Goal: Task Accomplishment & Management: Use online tool/utility

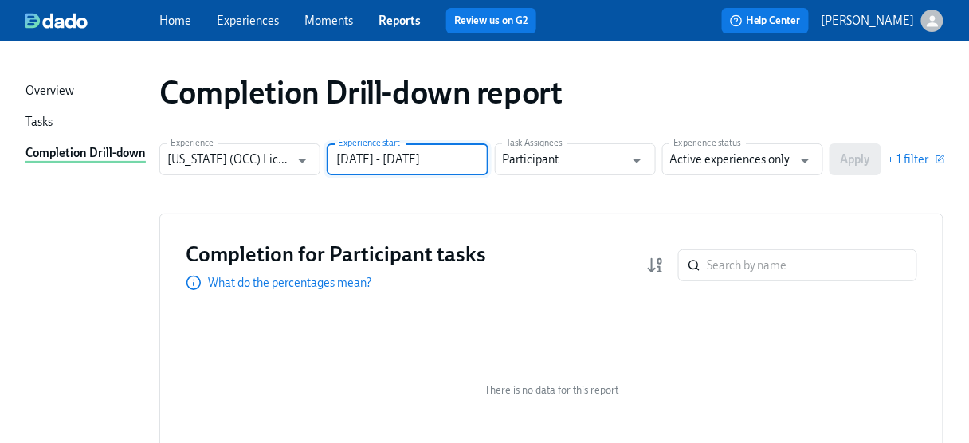
click at [454, 157] on input "[DATE] - [DATE]" at bounding box center [407, 159] width 161 height 32
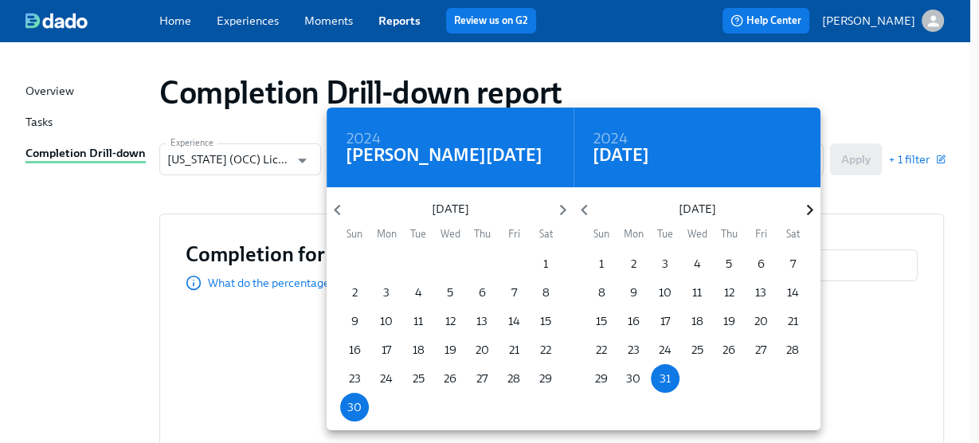
click at [803, 210] on icon "button" at bounding box center [810, 210] width 22 height 22
click at [803, 212] on icon "button" at bounding box center [810, 210] width 22 height 22
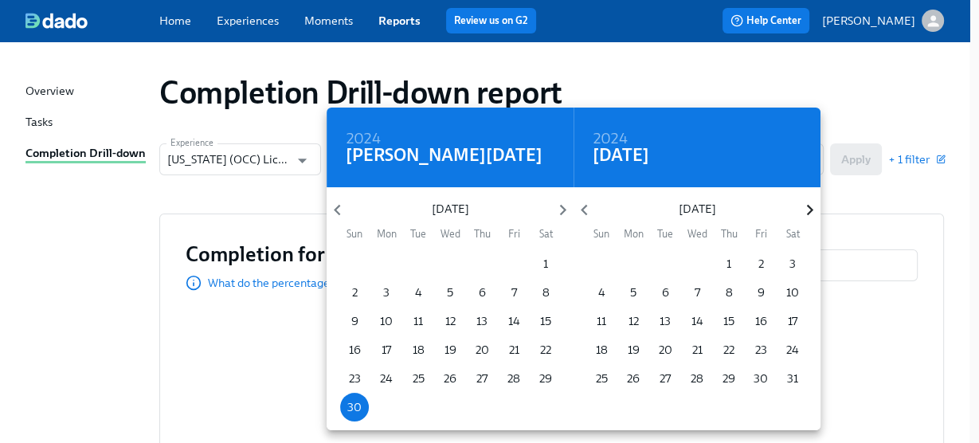
click at [803, 212] on icon "button" at bounding box center [810, 210] width 22 height 22
click at [805, 212] on icon "button" at bounding box center [810, 210] width 22 height 22
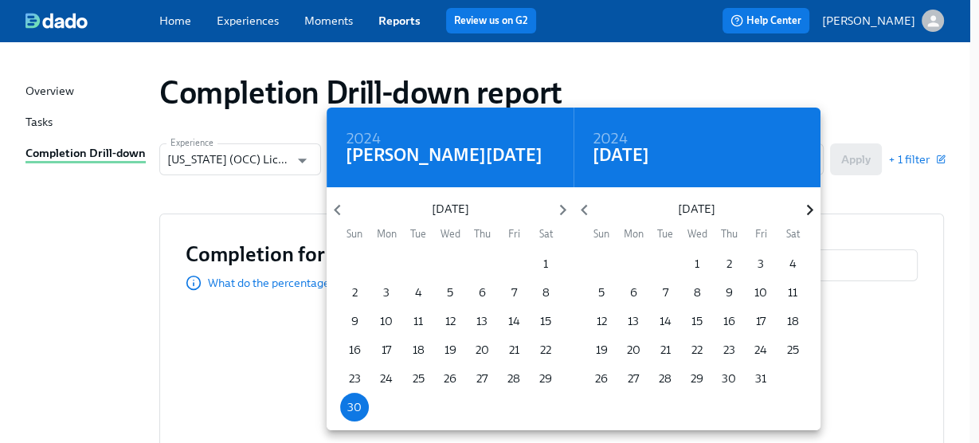
click at [805, 212] on icon "button" at bounding box center [810, 210] width 22 height 22
click at [698, 379] on p "31" at bounding box center [696, 378] width 11 height 16
type input "[DATE] - [DATE]"
click at [847, 209] on div at bounding box center [489, 221] width 979 height 443
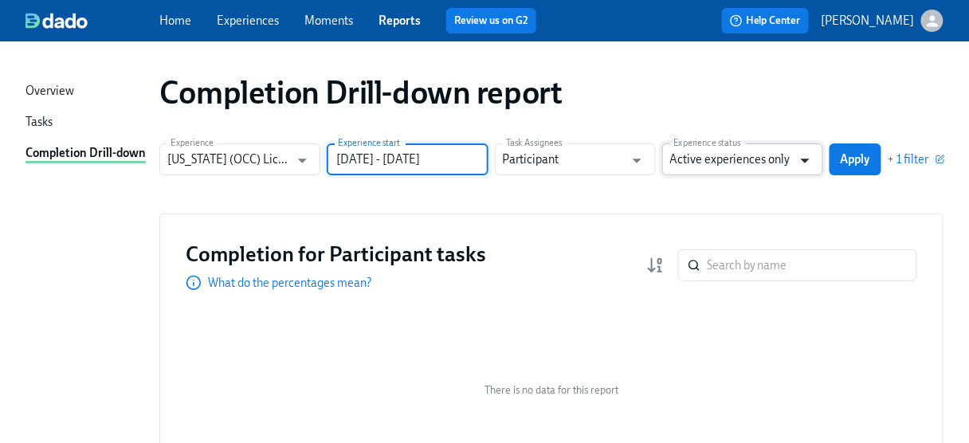
click at [812, 161] on icon "Open" at bounding box center [805, 161] width 22 height 22
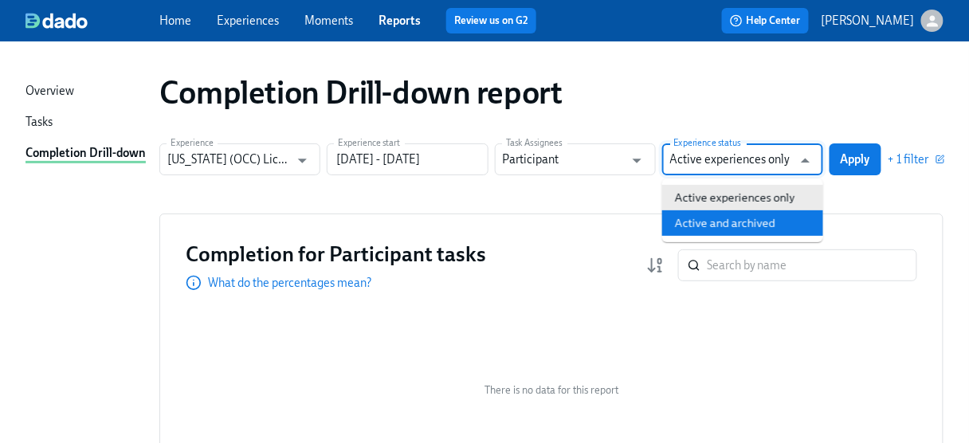
click at [782, 221] on li "Active and archived" at bounding box center [742, 222] width 161 height 25
type input "Active and archived"
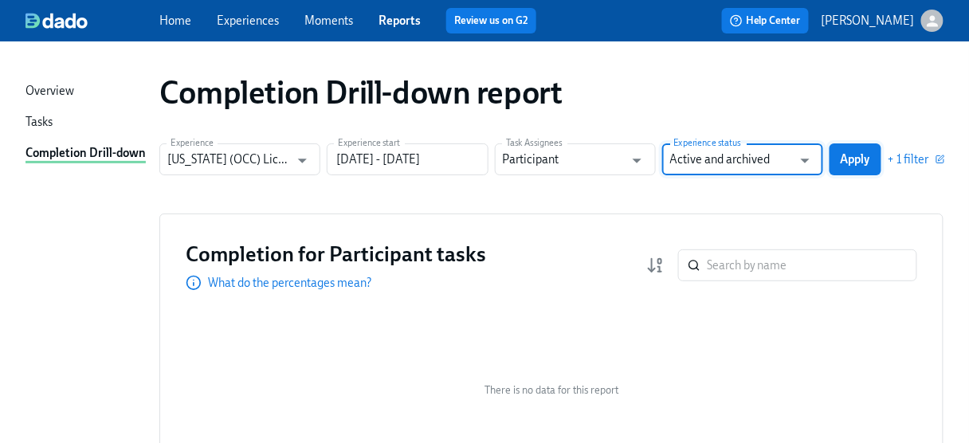
click at [843, 160] on span "Apply" at bounding box center [854, 159] width 29 height 16
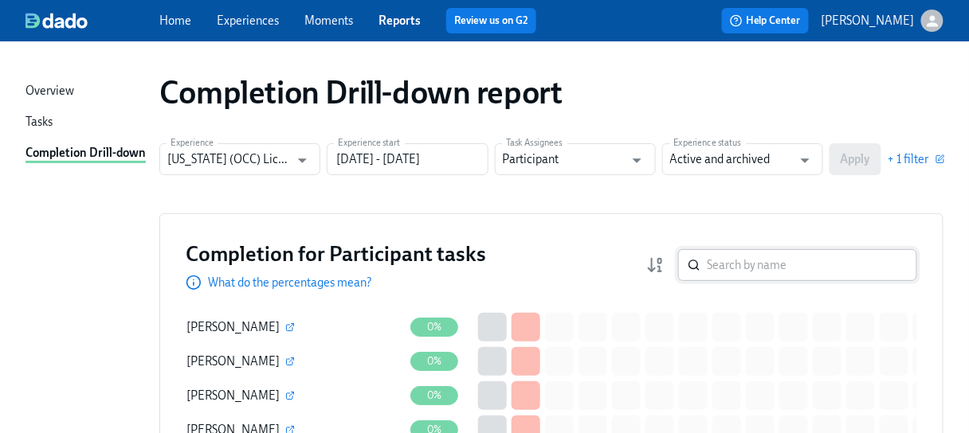
click at [748, 261] on input "search" at bounding box center [811, 265] width 210 height 32
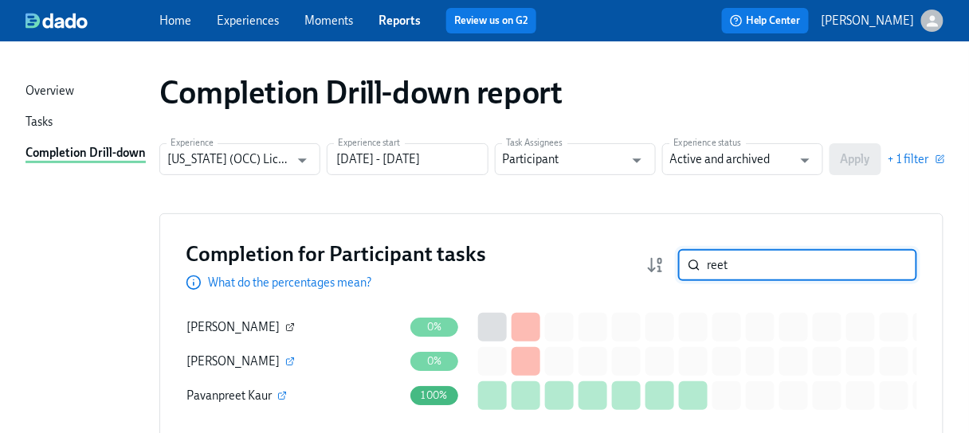
type input "reet"
click at [285, 331] on icon "button" at bounding box center [290, 328] width 10 height 10
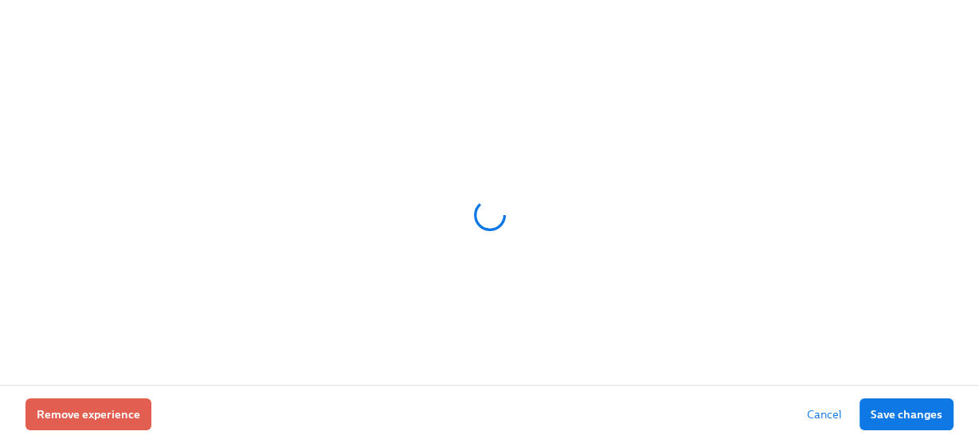
scroll to position [48, 0]
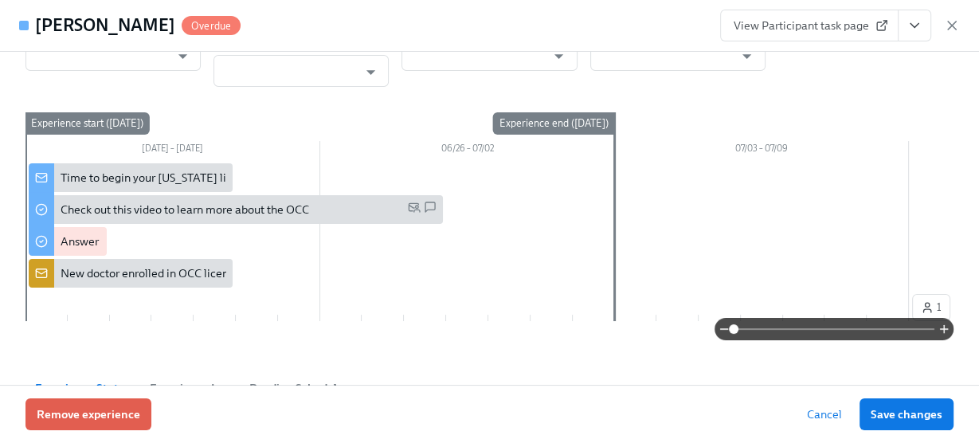
type input "[PERSON_NAME]"
type input "Dado Customer Support"
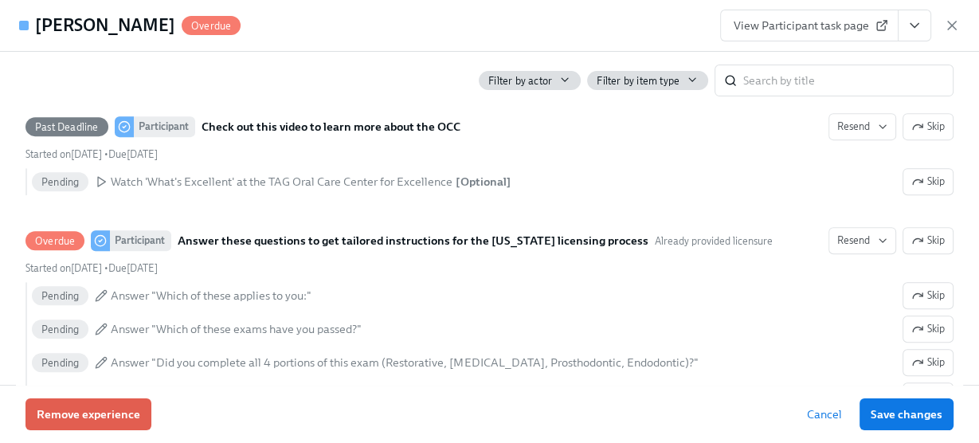
scroll to position [621, 0]
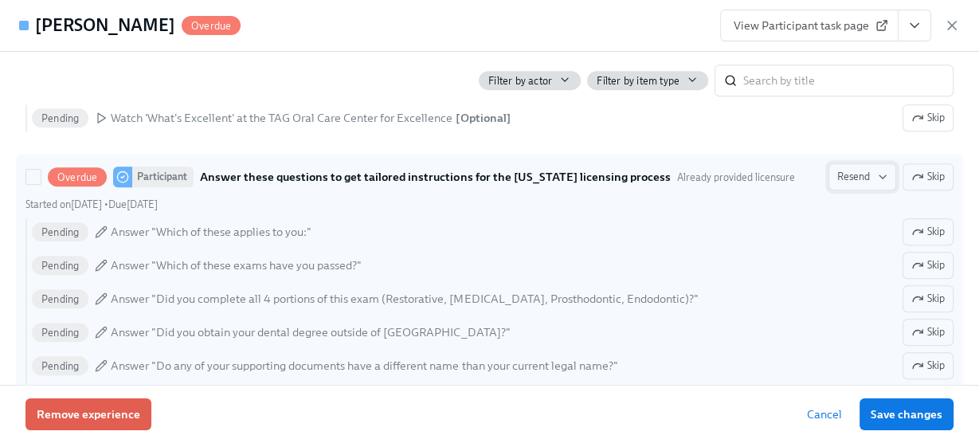
click at [849, 173] on span "Resend" at bounding box center [862, 177] width 50 height 16
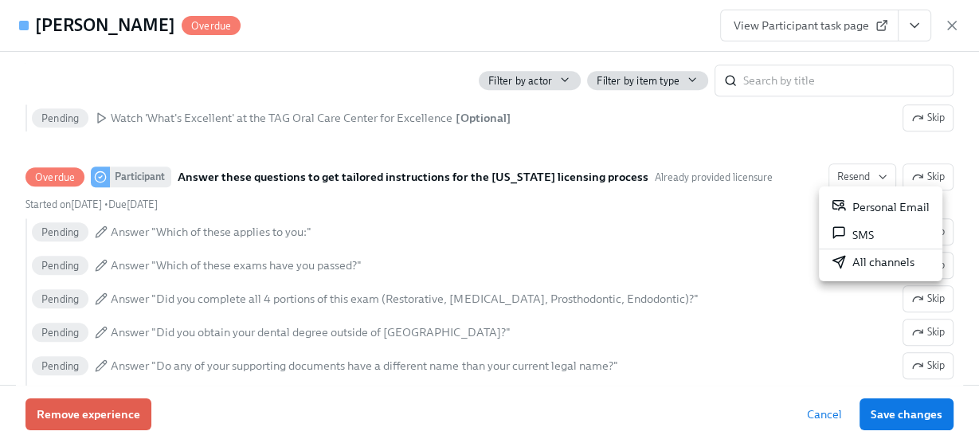
click at [867, 202] on div "Personal Email" at bounding box center [881, 207] width 98 height 18
